Goal: Task Accomplishment & Management: Manage account settings

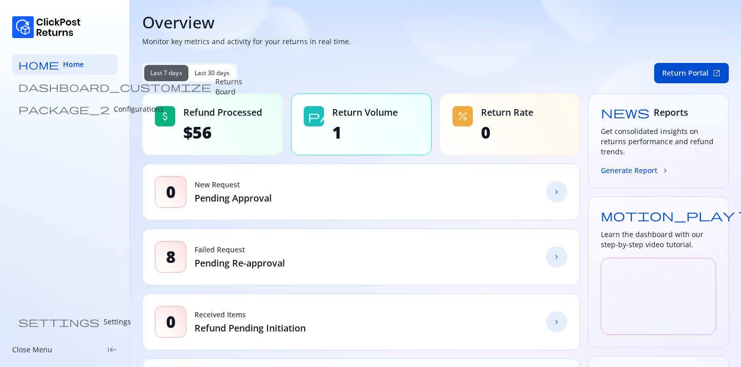
click at [79, 92] on link "dashboard_customize Returns Board" at bounding box center [64, 87] width 105 height 20
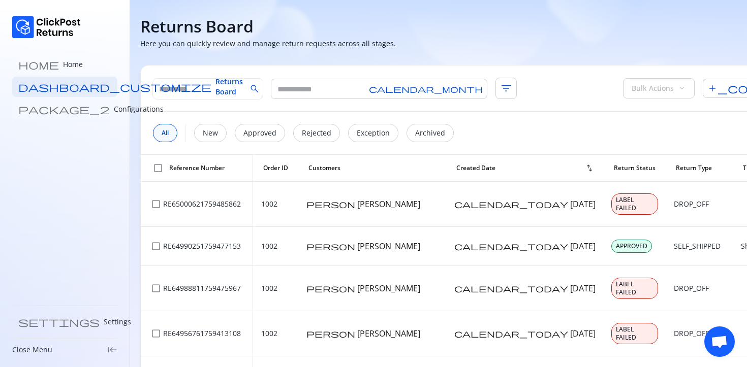
click at [68, 116] on link "package_2 Configurations" at bounding box center [64, 109] width 105 height 20
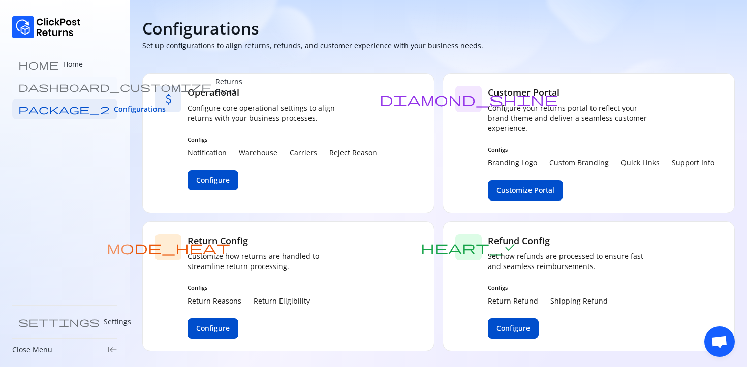
click at [215, 89] on p "Returns Board" at bounding box center [228, 87] width 27 height 20
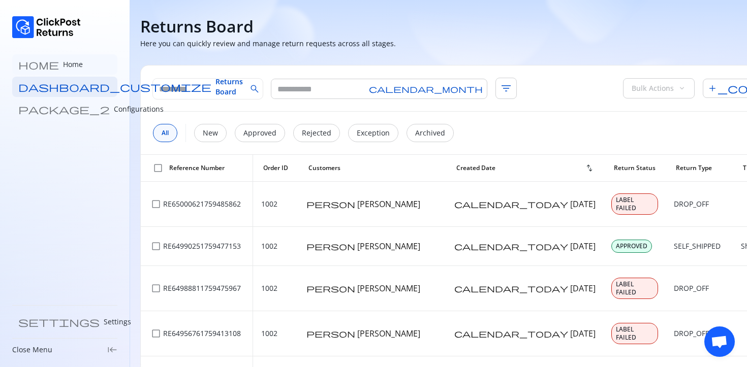
click at [71, 68] on link "home Home" at bounding box center [64, 64] width 105 height 20
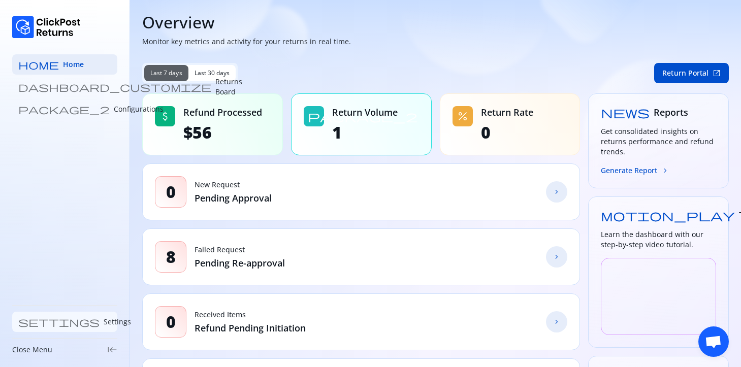
click at [72, 324] on link "settings Settings" at bounding box center [64, 322] width 105 height 20
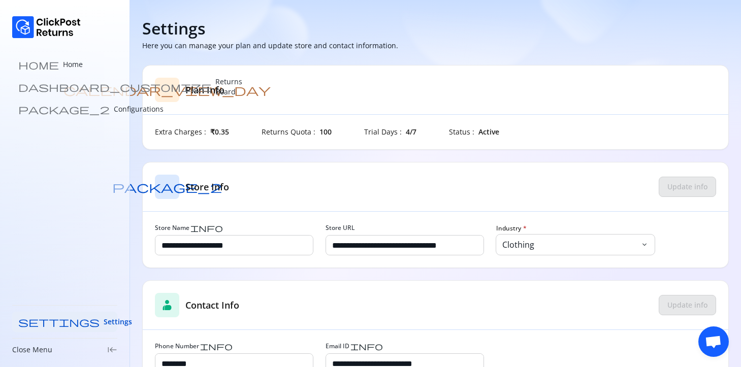
click at [46, 294] on div "home Home dashboard_customize Returns Board package_2 Configurations settings S…" at bounding box center [65, 183] width 130 height 367
click at [62, 57] on link "home Home" at bounding box center [64, 64] width 105 height 20
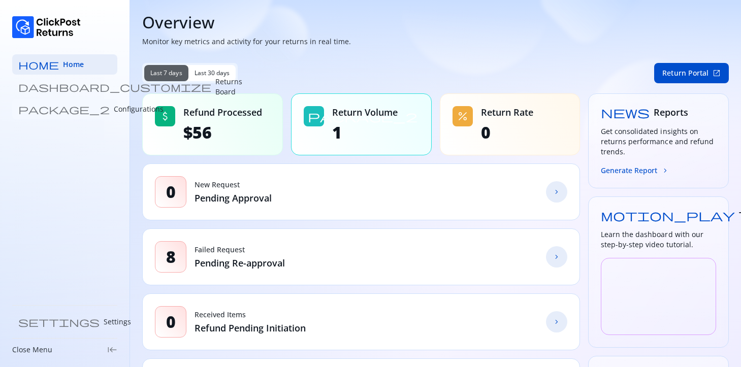
click at [114, 107] on p "Configurations" at bounding box center [139, 109] width 50 height 10
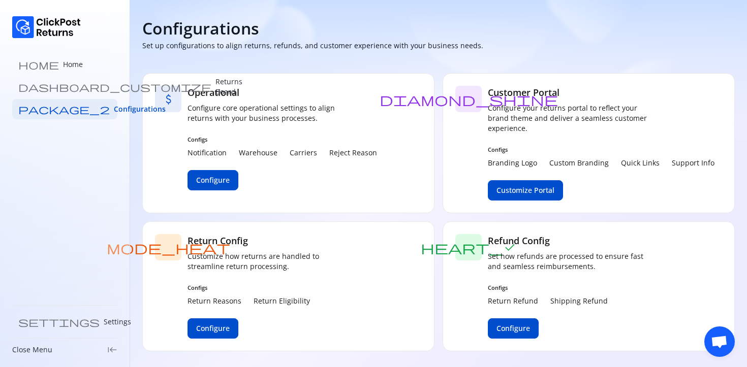
click at [466, 192] on div "diamond_shine Customer Portal Configure your returns portal to reflect your bra…" at bounding box center [588, 143] width 292 height 140
click at [511, 320] on button "Configure" at bounding box center [513, 328] width 51 height 20
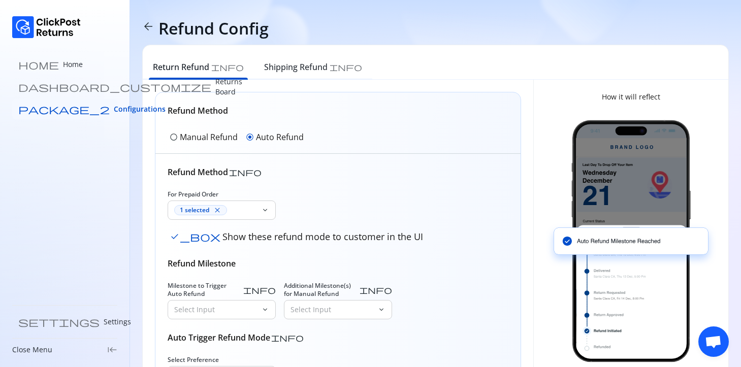
click at [114, 105] on span "Configurations" at bounding box center [140, 109] width 52 height 10
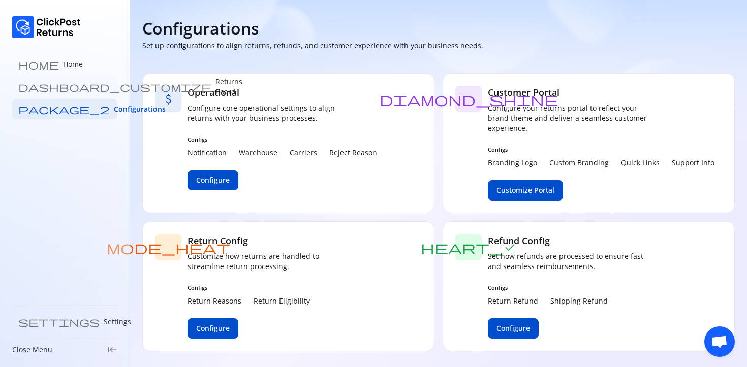
click at [80, 89] on link "dashboard_customize Returns Board" at bounding box center [64, 87] width 105 height 20
